Goal: Information Seeking & Learning: Learn about a topic

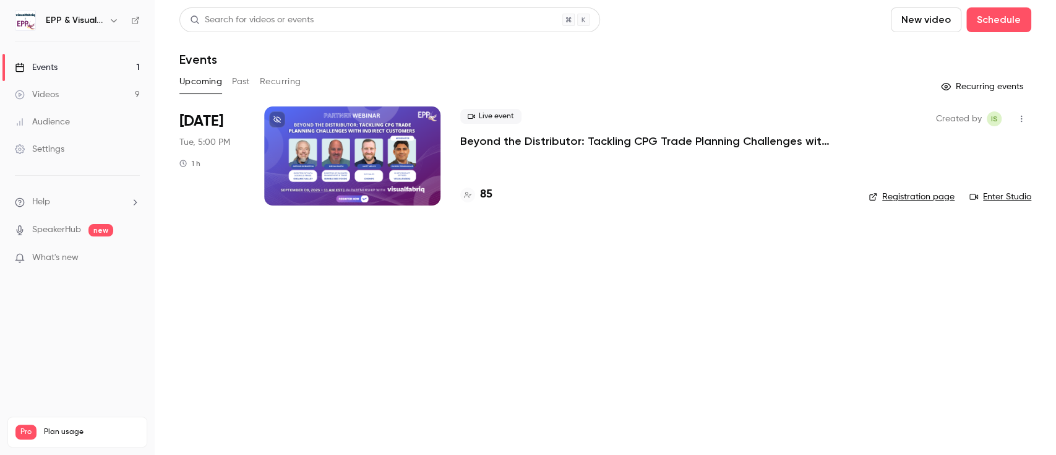
click at [356, 142] on div at bounding box center [352, 155] width 176 height 99
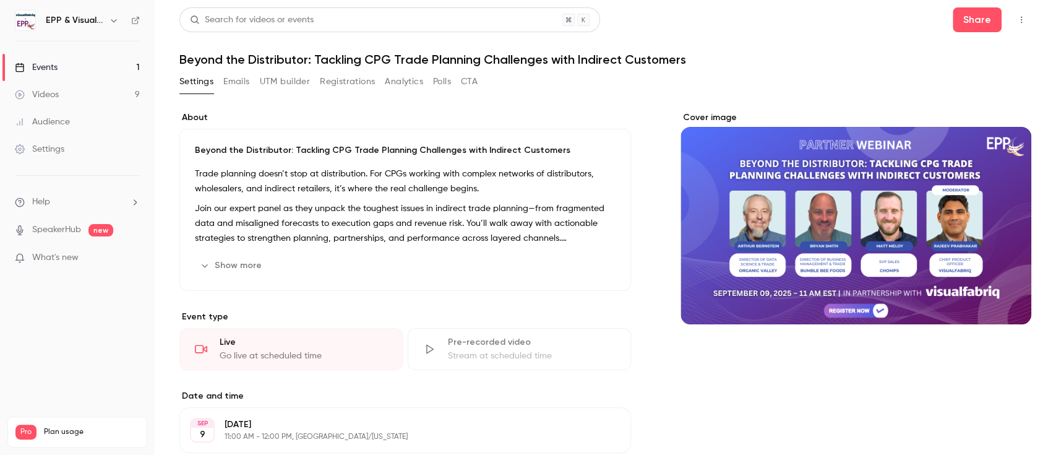
click at [345, 87] on button "Registrations" at bounding box center [347, 82] width 55 height 20
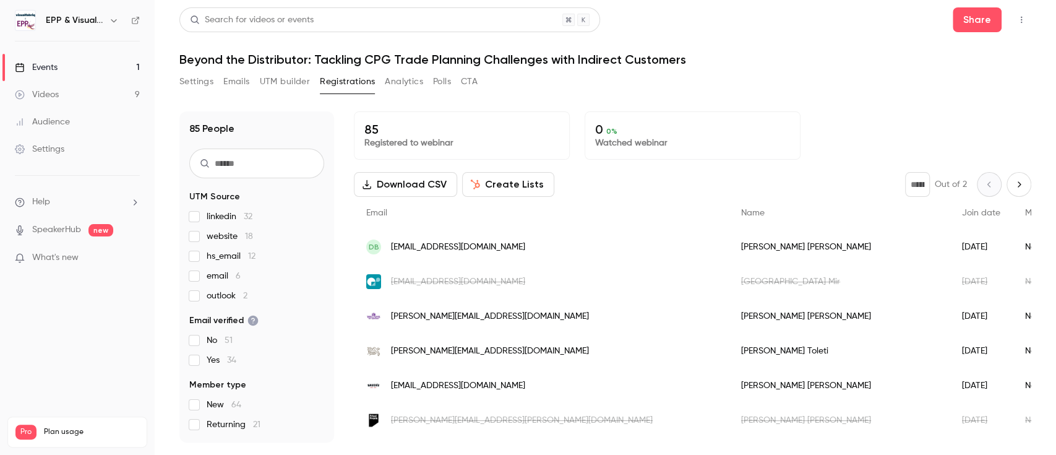
click at [729, 246] on div "[PERSON_NAME]" at bounding box center [839, 246] width 221 height 35
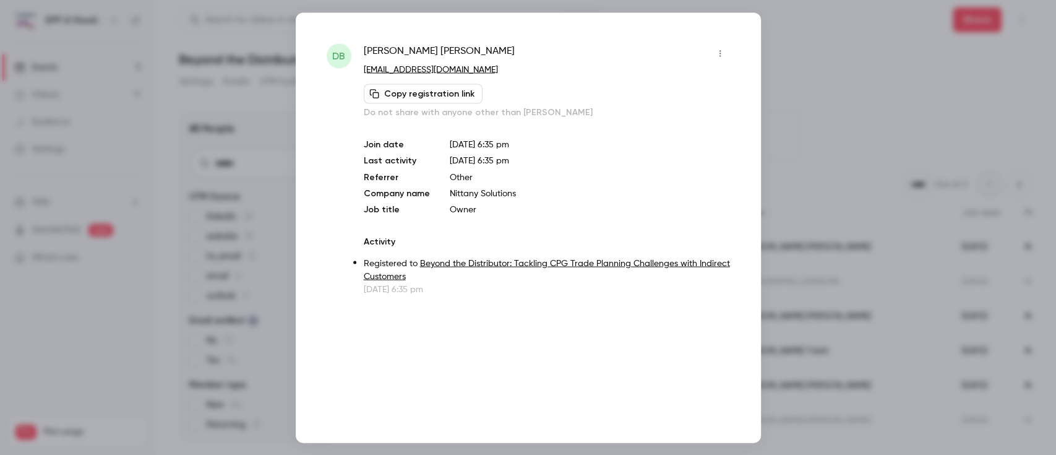
click at [814, 80] on div at bounding box center [528, 227] width 1056 height 455
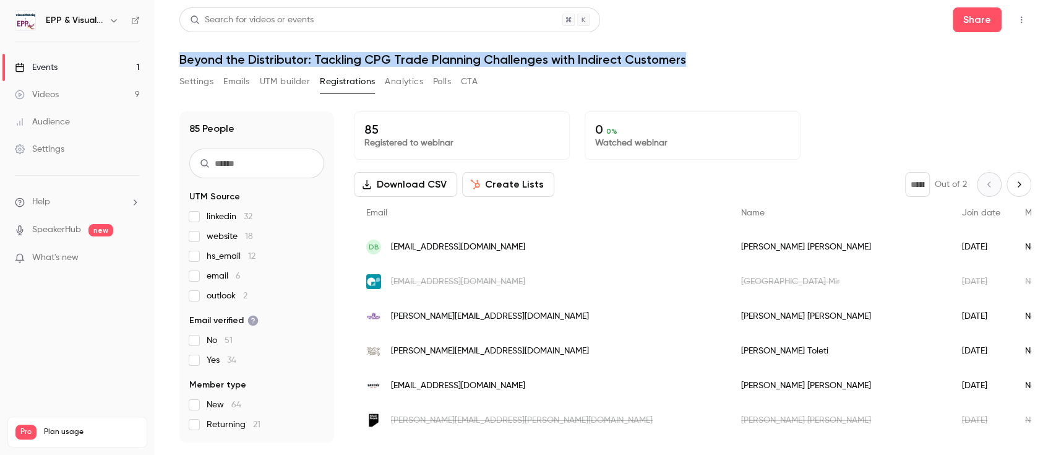
drag, startPoint x: 178, startPoint y: 58, endPoint x: 705, endPoint y: 56, distance: 527.6
click at [705, 56] on main "Search for videos or events Share Beyond the Distributor: Tackling CPG Trade Pl…" at bounding box center [605, 227] width 901 height 455
copy h1 "Beyond the Distributor: Tackling CPG Trade Planning Challenges with Indirect Cu…"
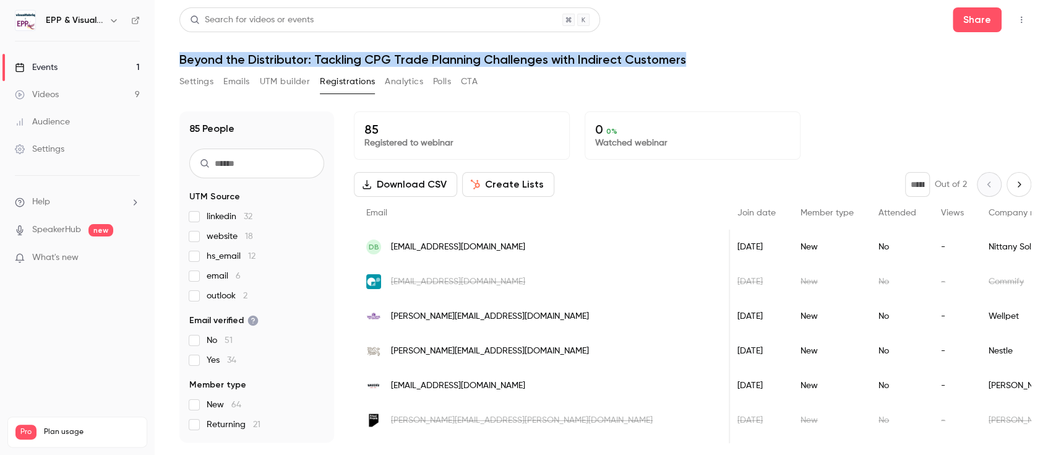
scroll to position [0, 228]
